Goal: Navigation & Orientation: Find specific page/section

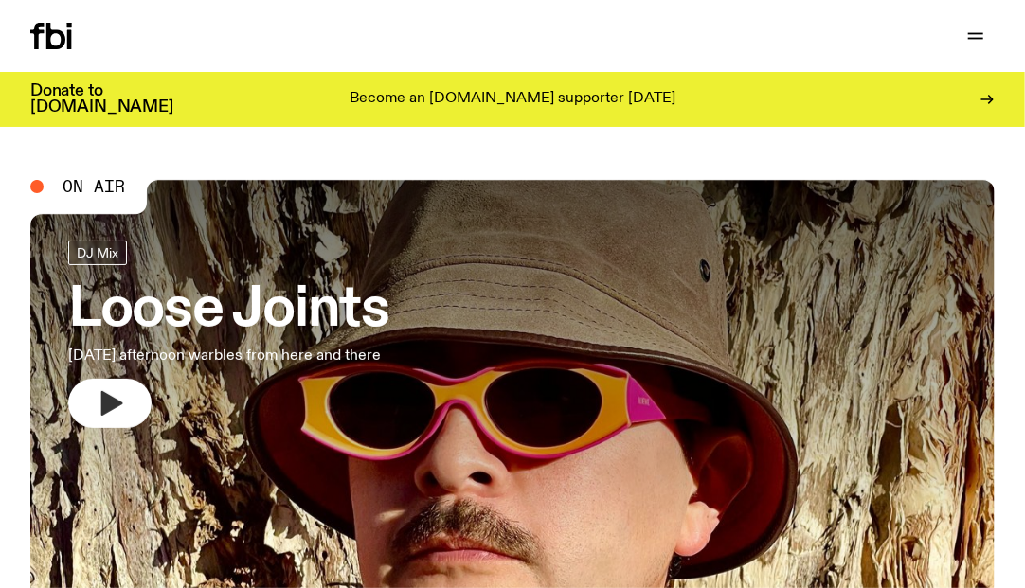
click at [106, 393] on icon "button" at bounding box center [110, 404] width 30 height 30
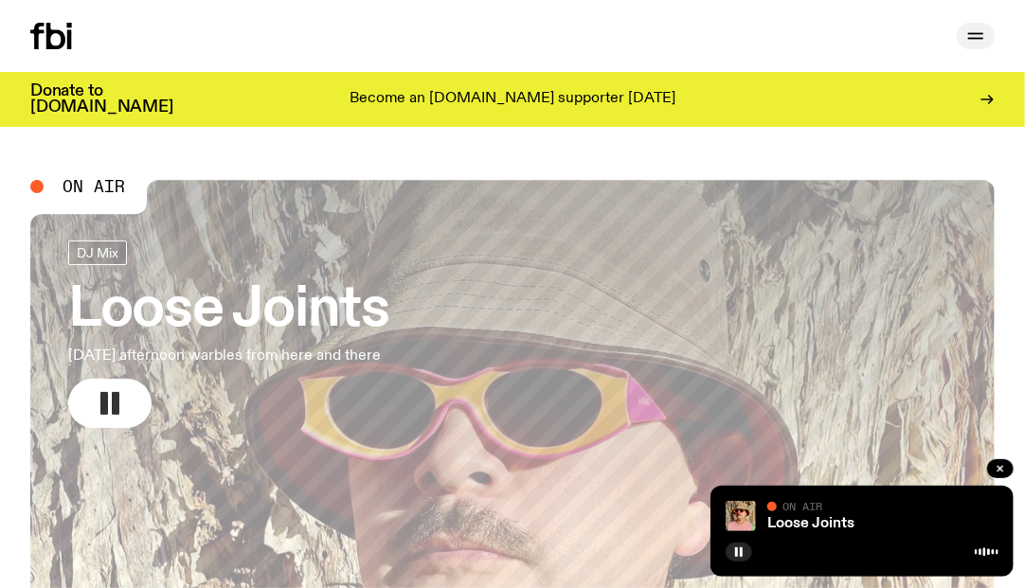
click at [976, 39] on icon "button" at bounding box center [975, 39] width 15 height 0
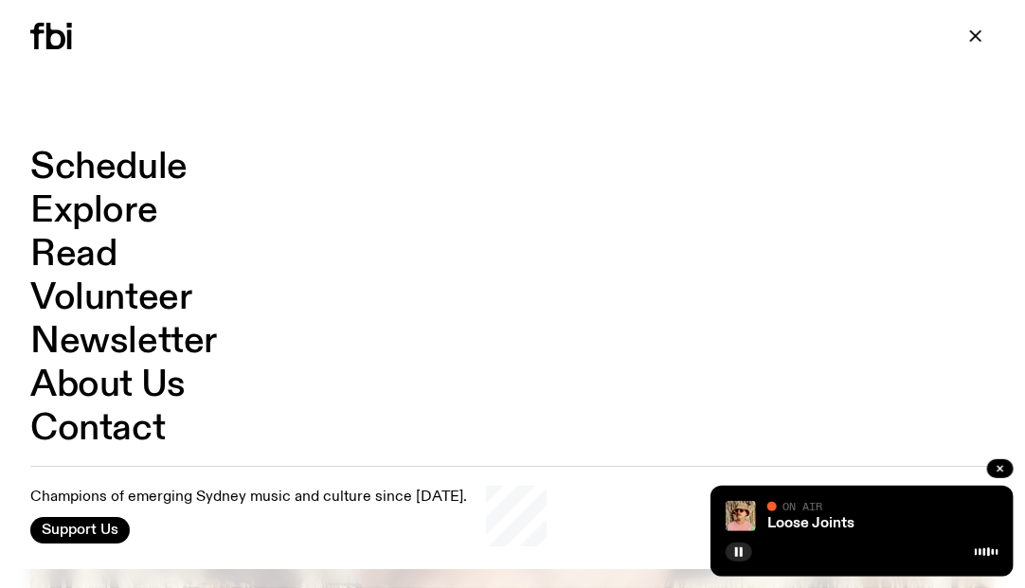
click at [109, 165] on link "Schedule" at bounding box center [108, 168] width 157 height 36
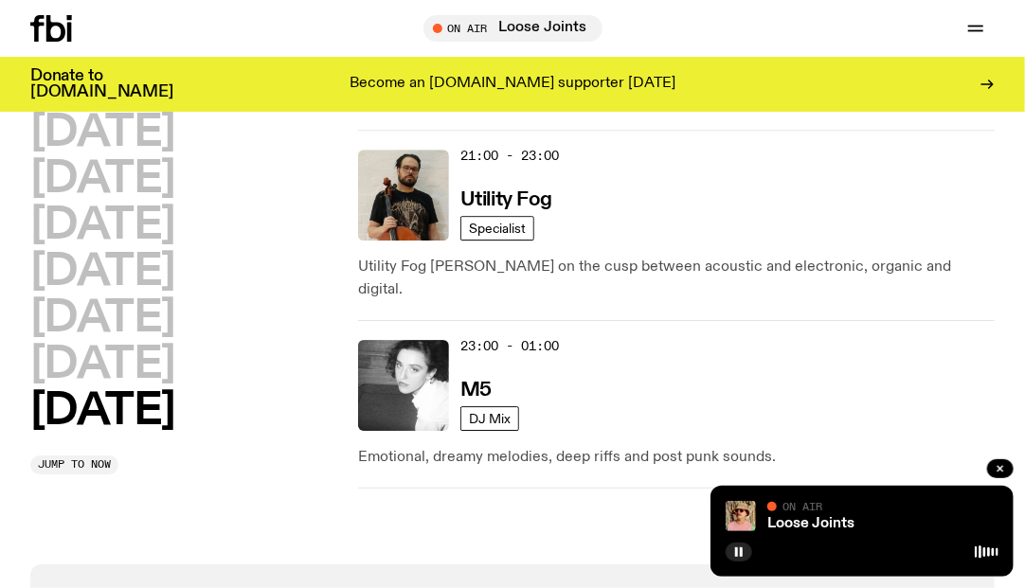
scroll to position [2042, 0]
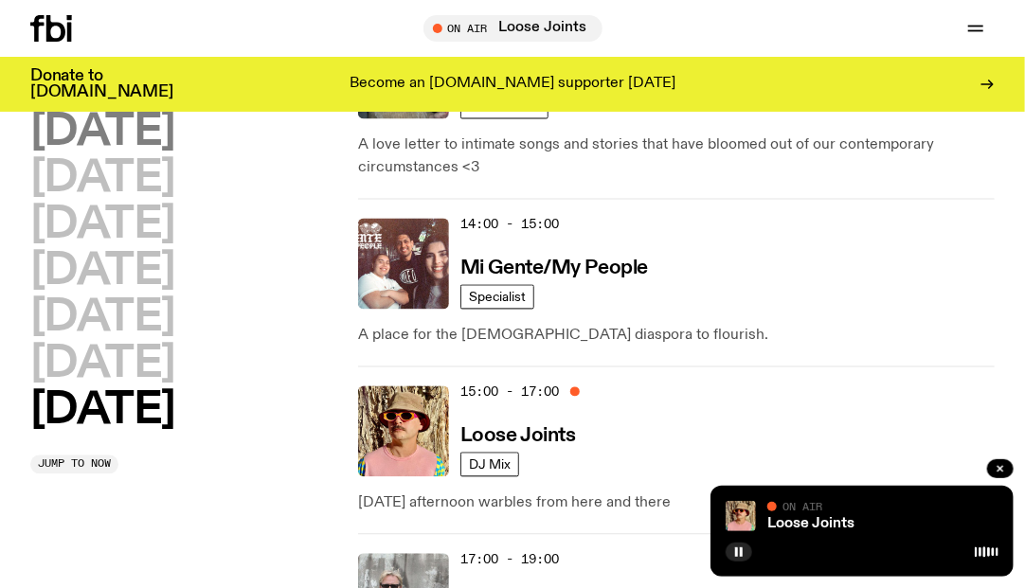
click at [84, 136] on h2 "[DATE]" at bounding box center [102, 133] width 145 height 43
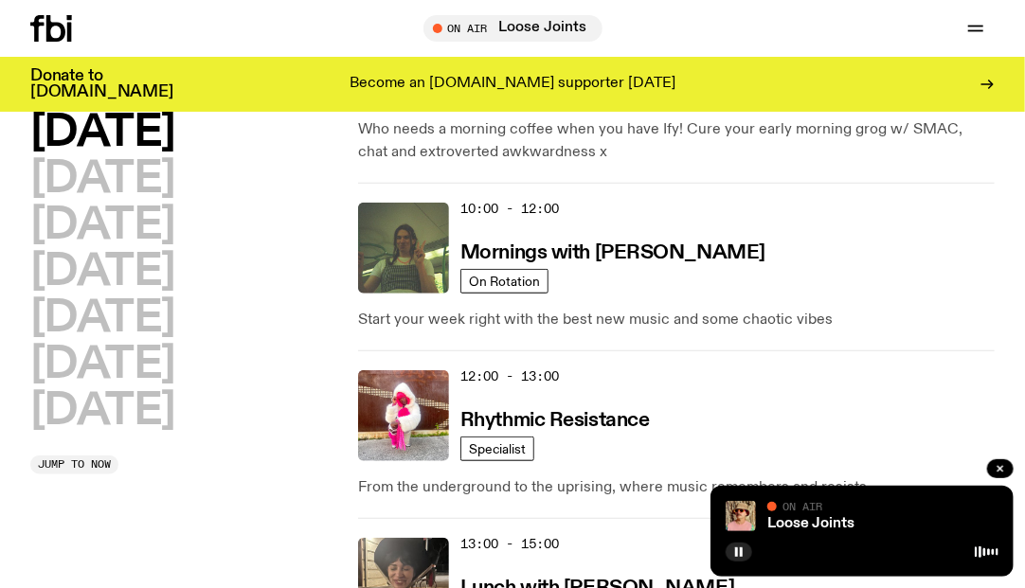
scroll to position [355, 0]
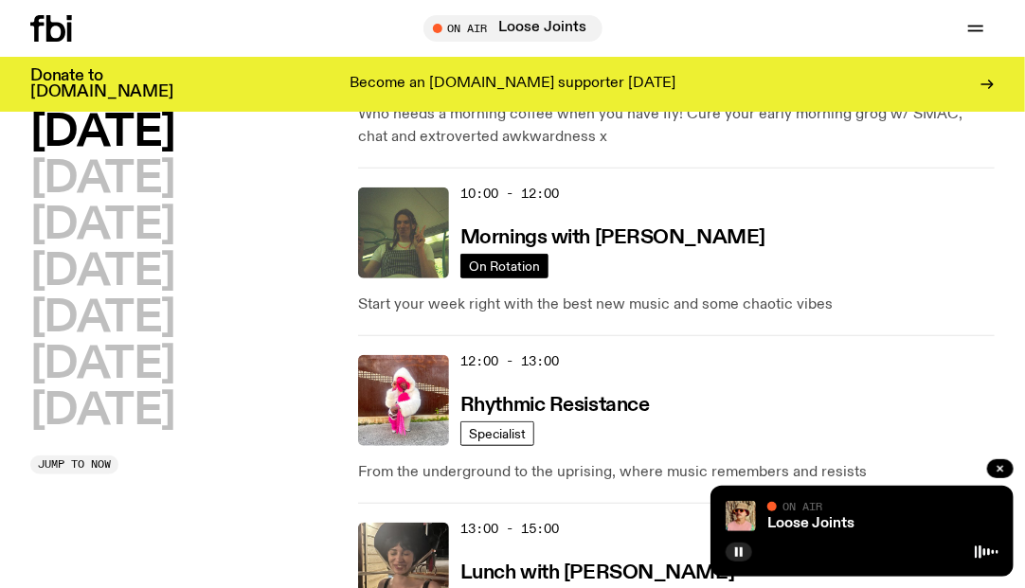
click at [503, 265] on span "On Rotation" at bounding box center [504, 266] width 71 height 14
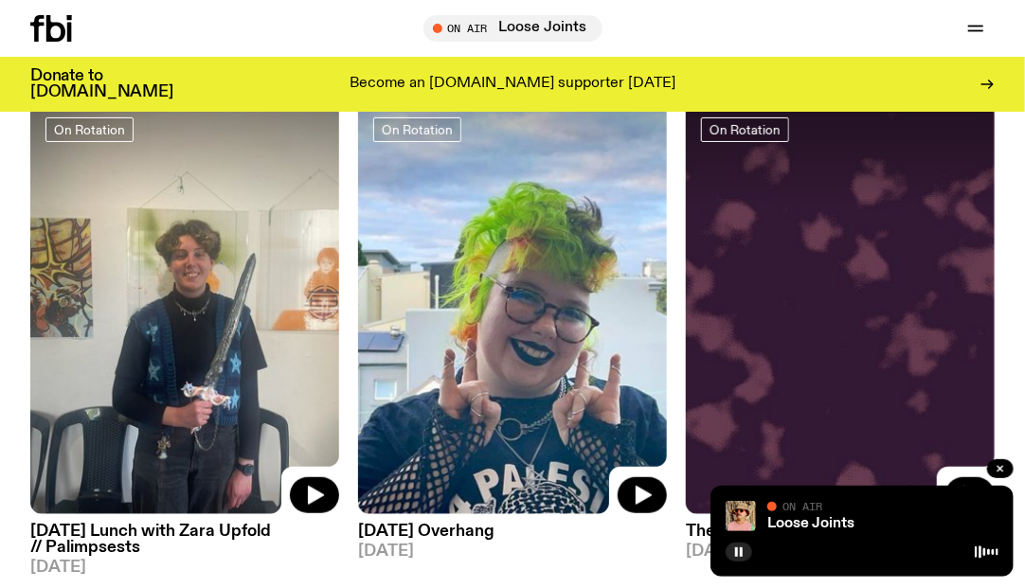
scroll to position [223, 0]
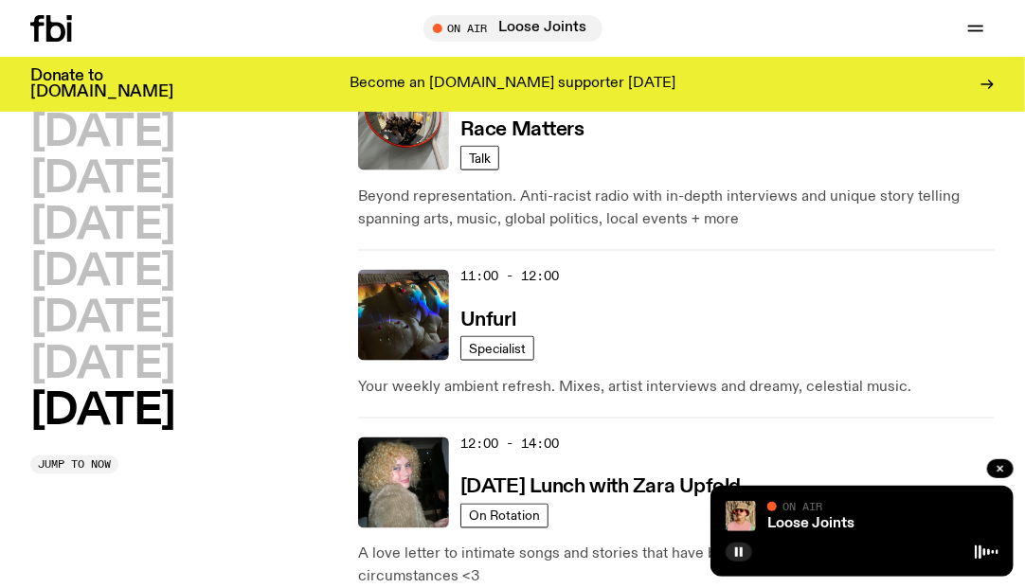
scroll to position [886, 0]
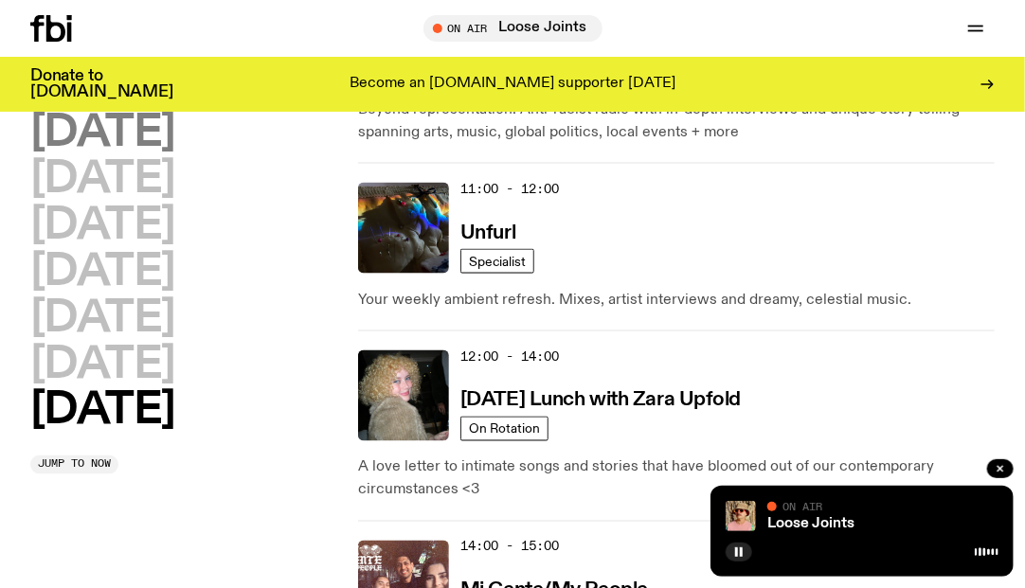
click at [76, 140] on h2 "[DATE]" at bounding box center [102, 133] width 145 height 43
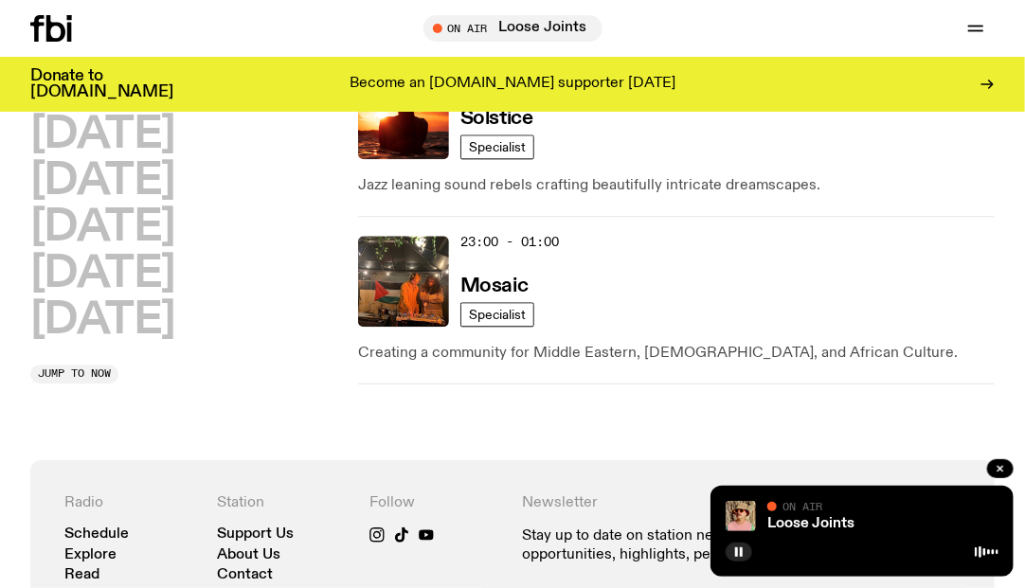
scroll to position [1492, 0]
